Goal: Understand process/instructions: Learn how to perform a task or action

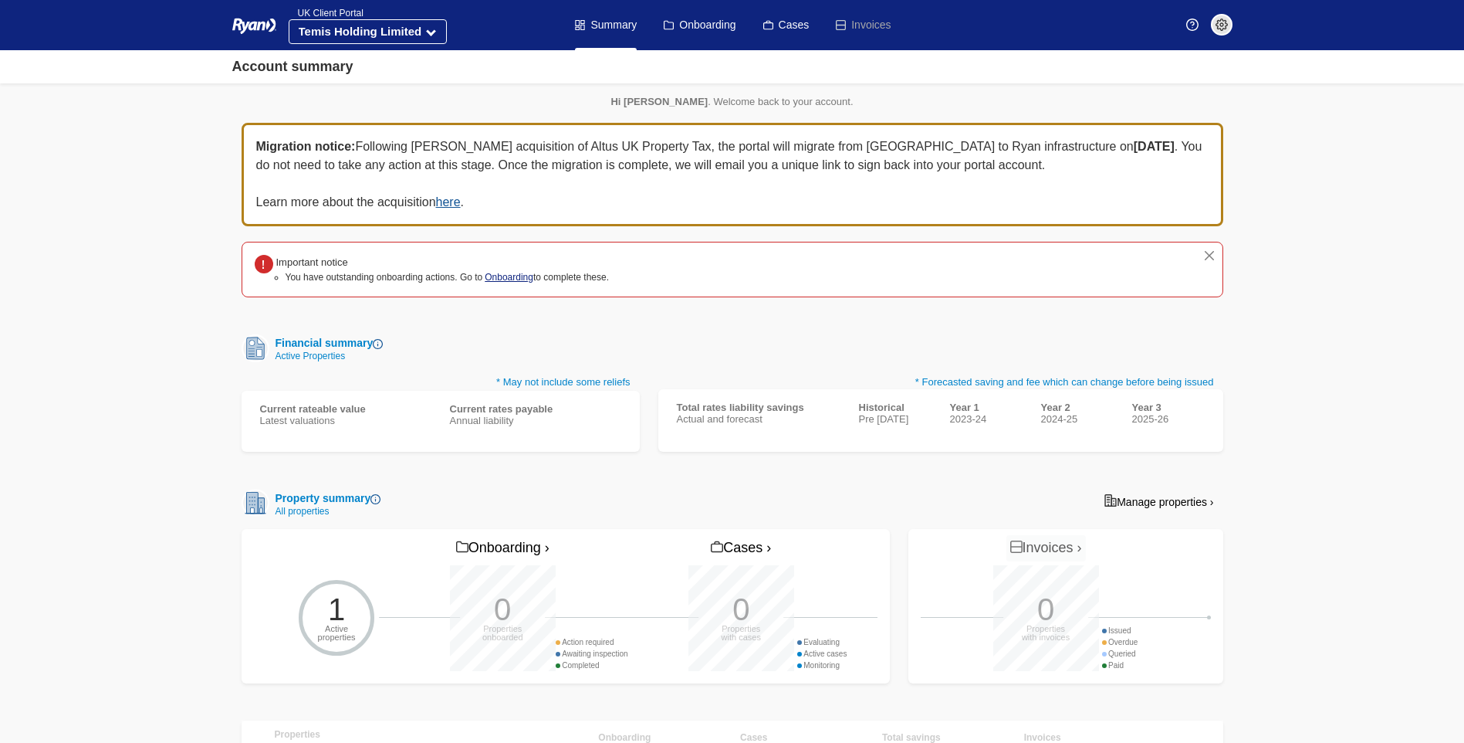
click at [499, 275] on link "Onboarding" at bounding box center [509, 277] width 49 height 11
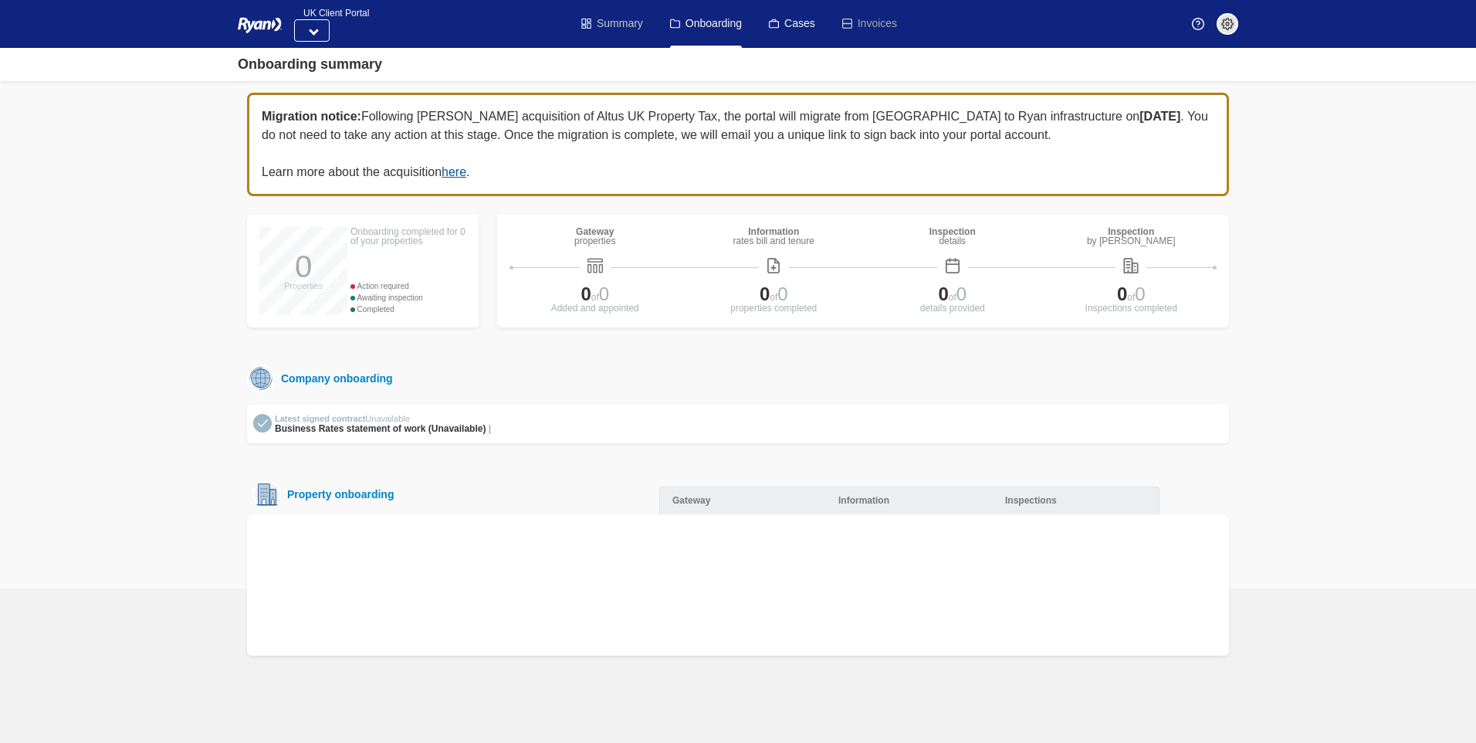
click at [606, 17] on link "Summary" at bounding box center [612, 24] width 62 height 48
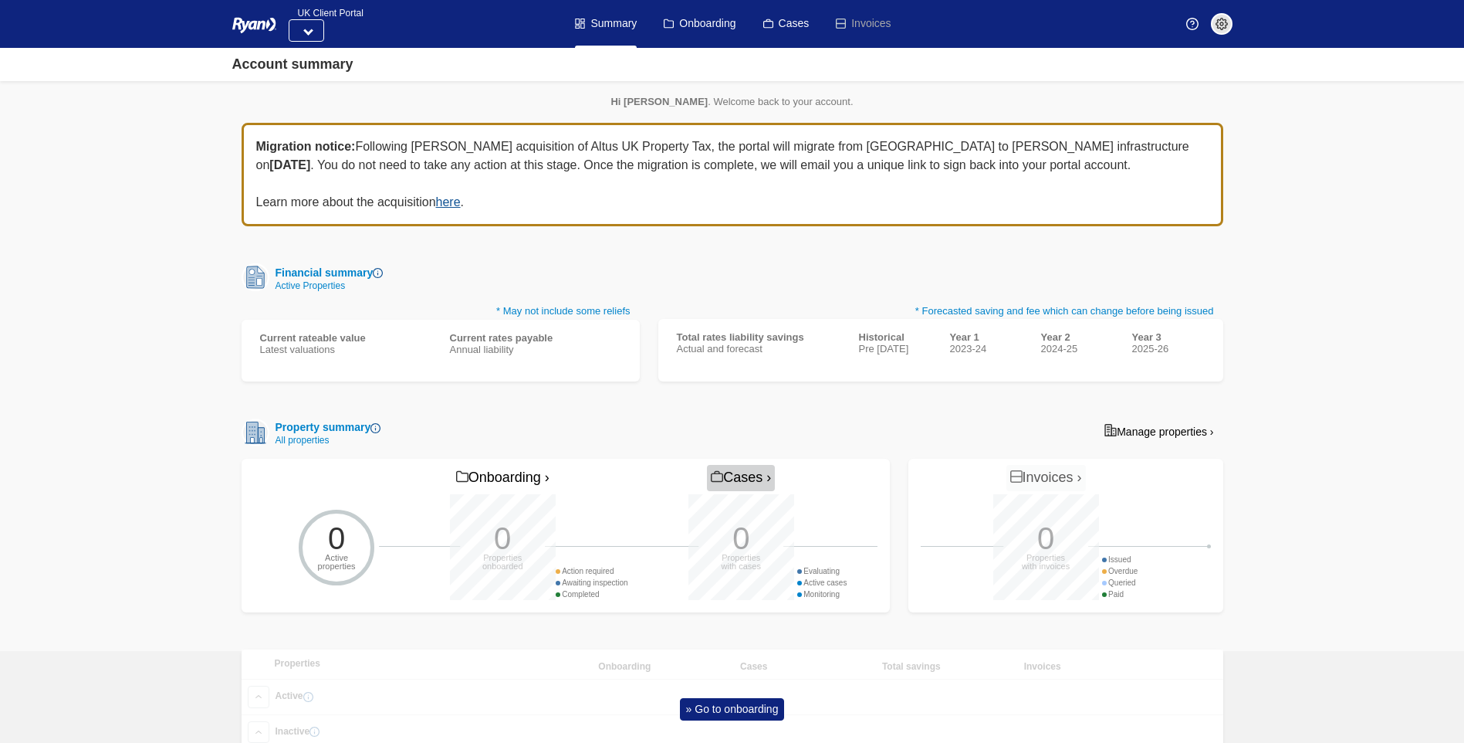
scroll to position [63, 0]
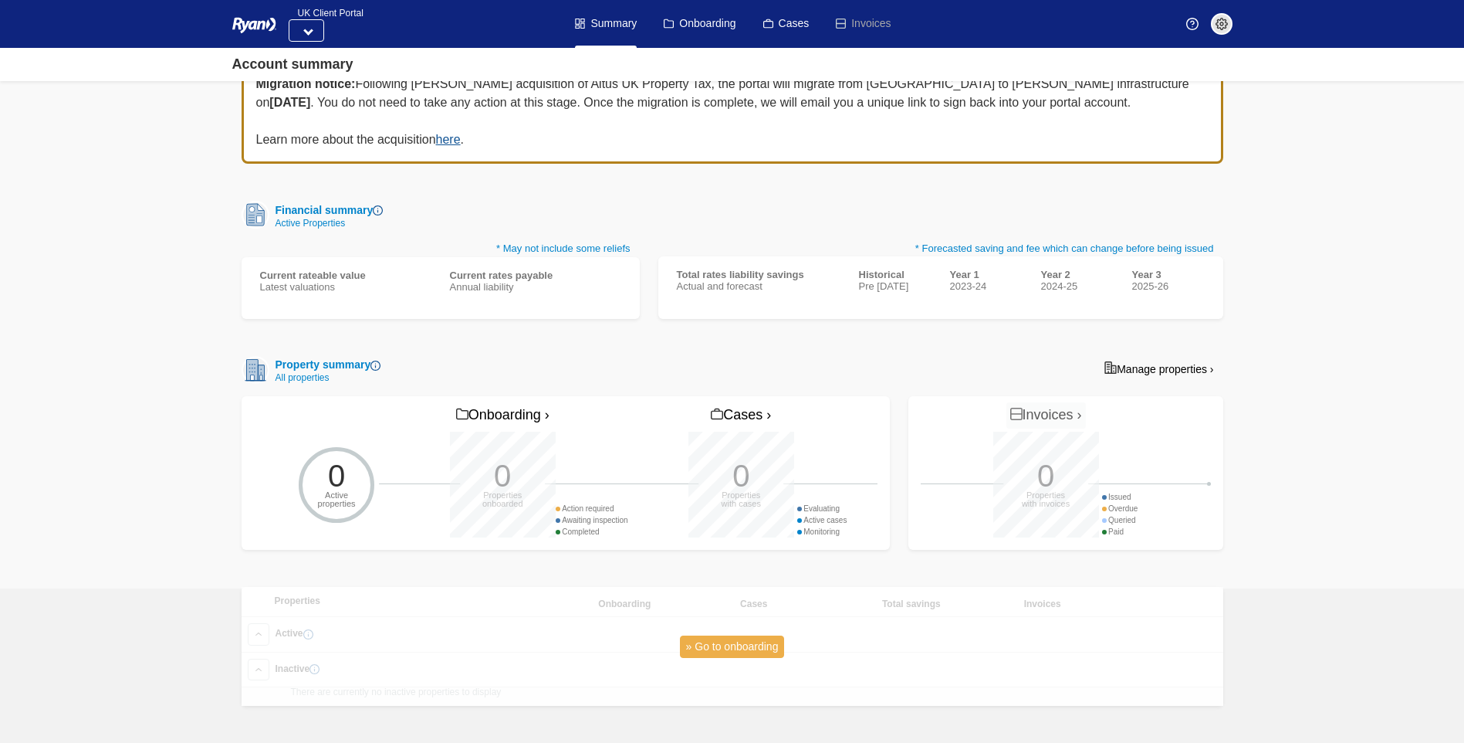
click at [756, 648] on link "» Go to onboarding" at bounding box center [732, 646] width 105 height 22
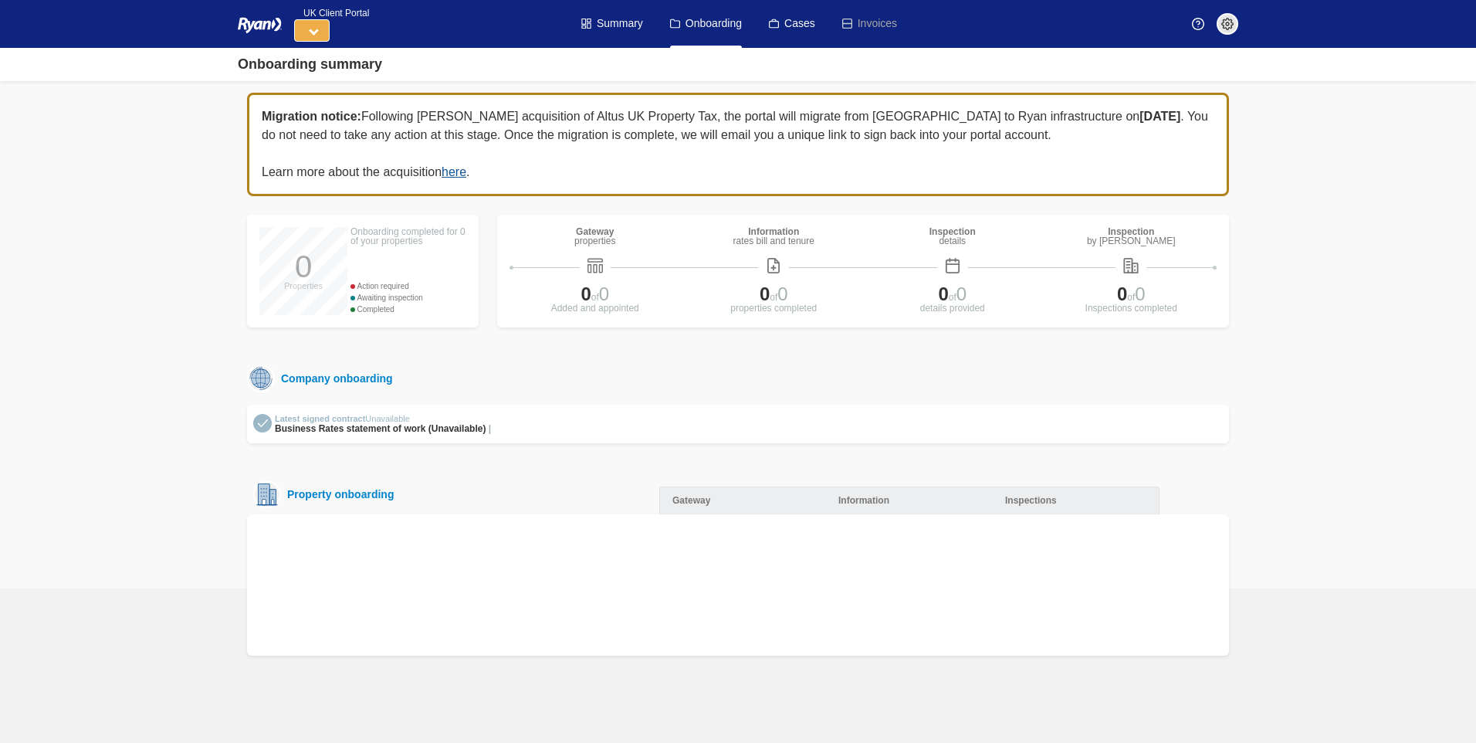
click at [308, 32] on button at bounding box center [312, 30] width 36 height 22
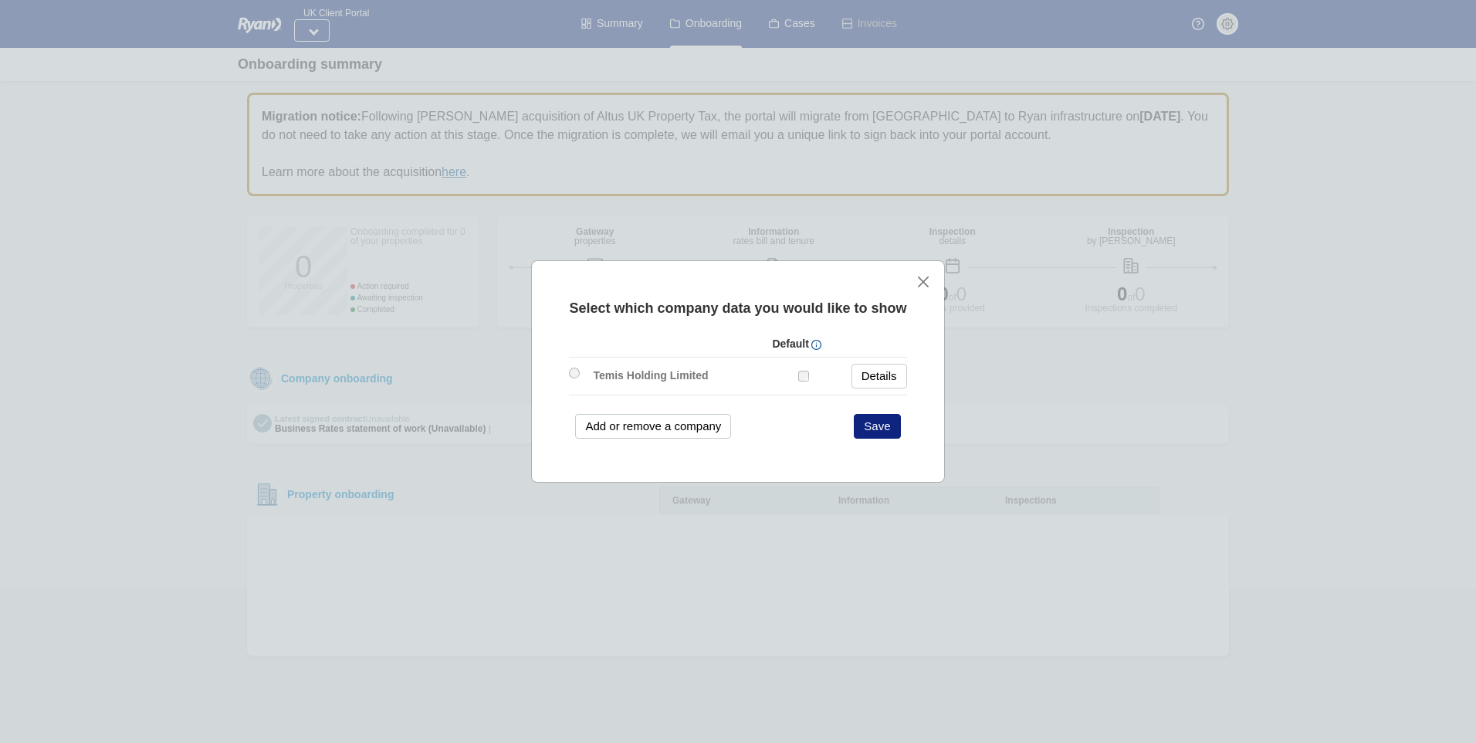
click at [912, 283] on div "Select which company data you would like to show Default Temis Holding Limited" at bounding box center [737, 371] width 413 height 222
click at [925, 281] on button "close" at bounding box center [924, 281] width 16 height 16
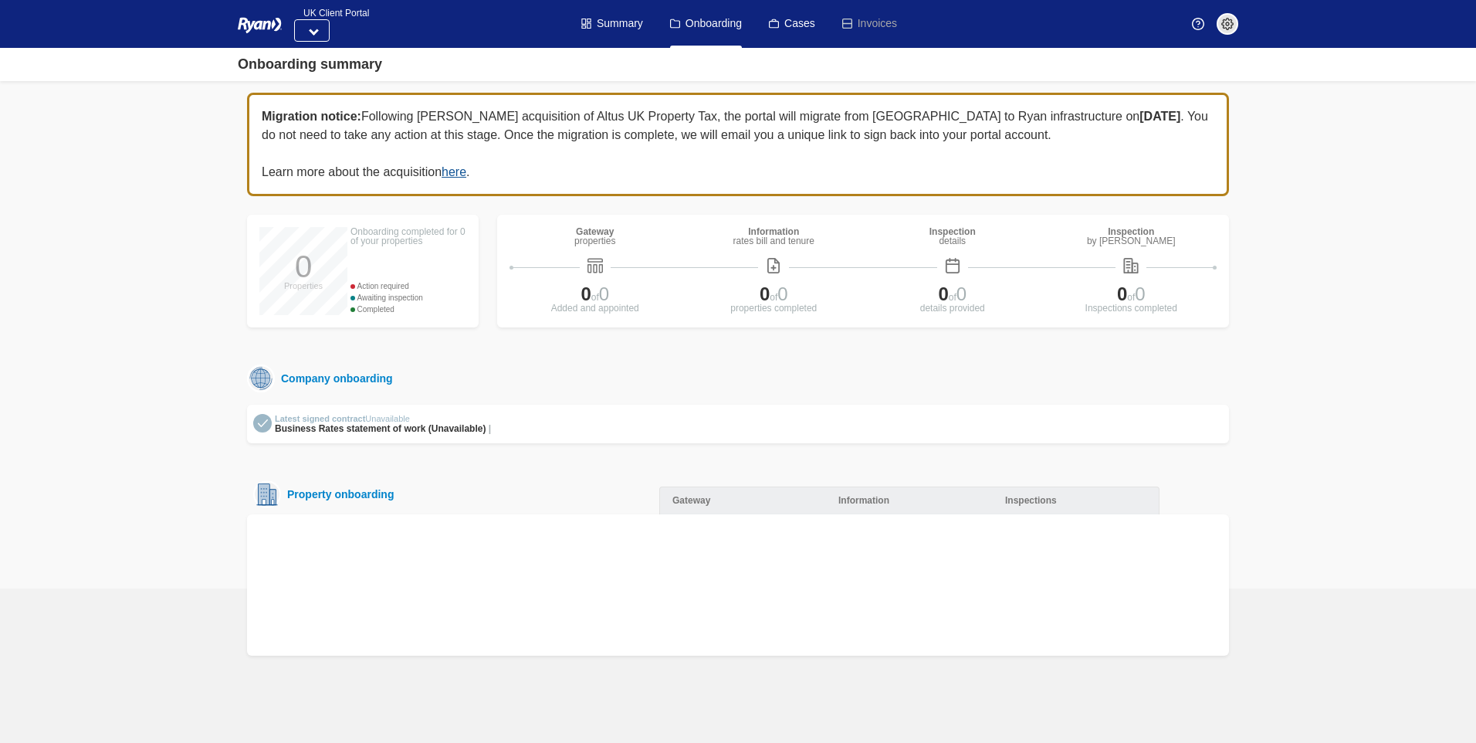
click at [313, 380] on div "Company onboarding" at bounding box center [334, 379] width 118 height 16
click at [256, 383] on img at bounding box center [261, 378] width 28 height 28
